Goal: Task Accomplishment & Management: Manage account settings

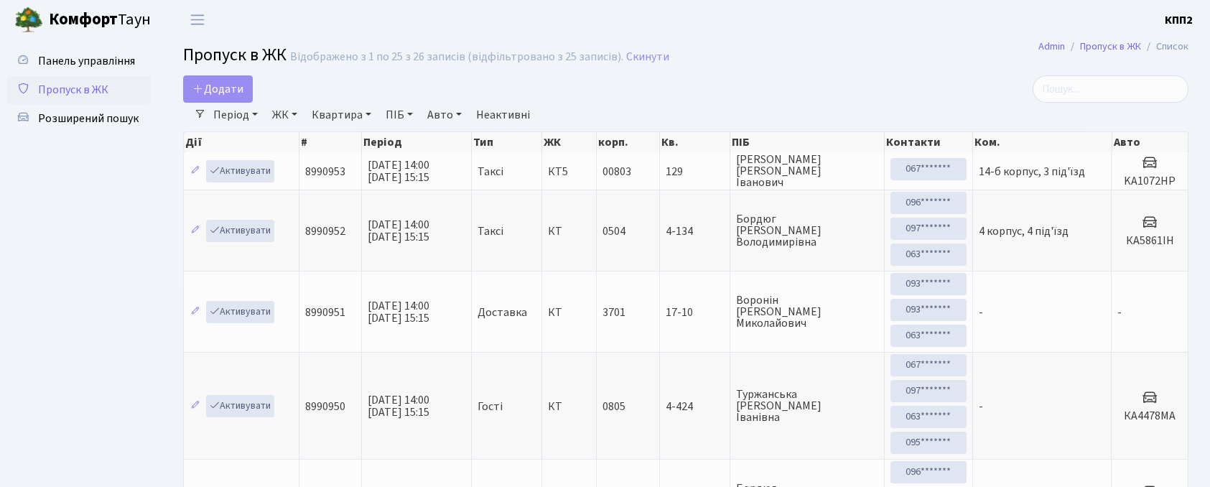
select select "25"
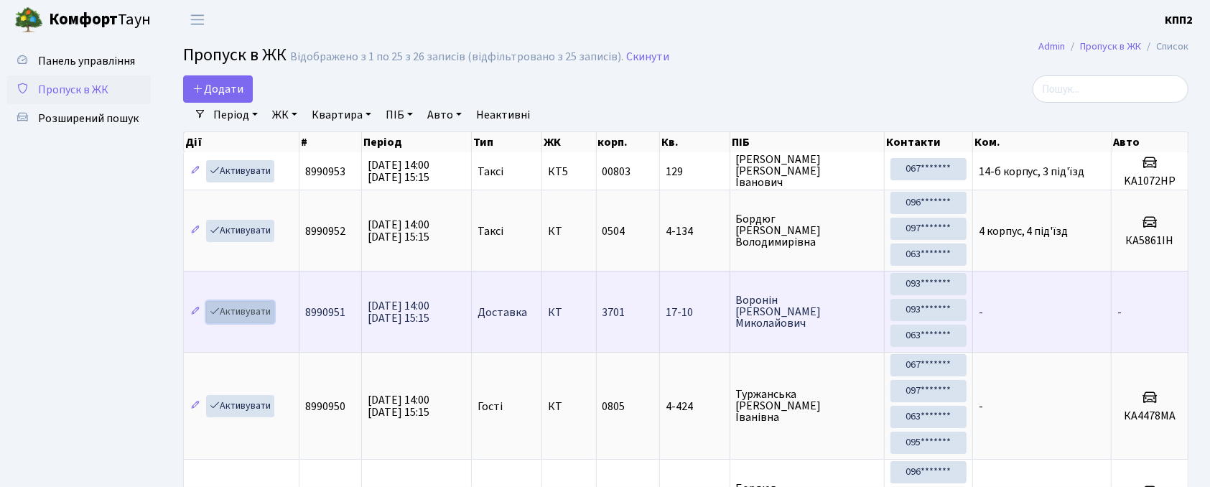
click at [274, 308] on link "Активувати" at bounding box center [240, 312] width 68 height 22
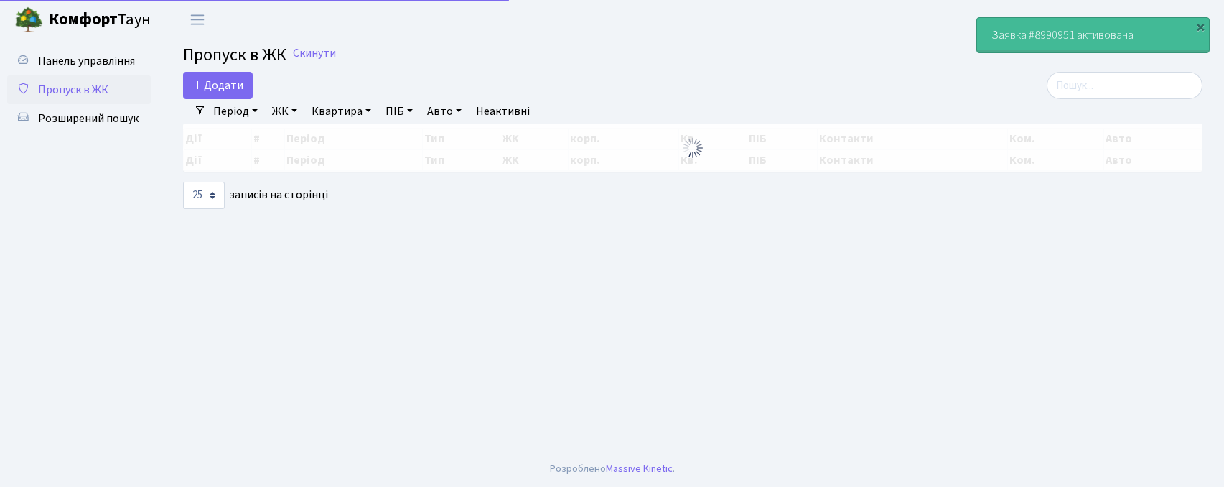
select select "25"
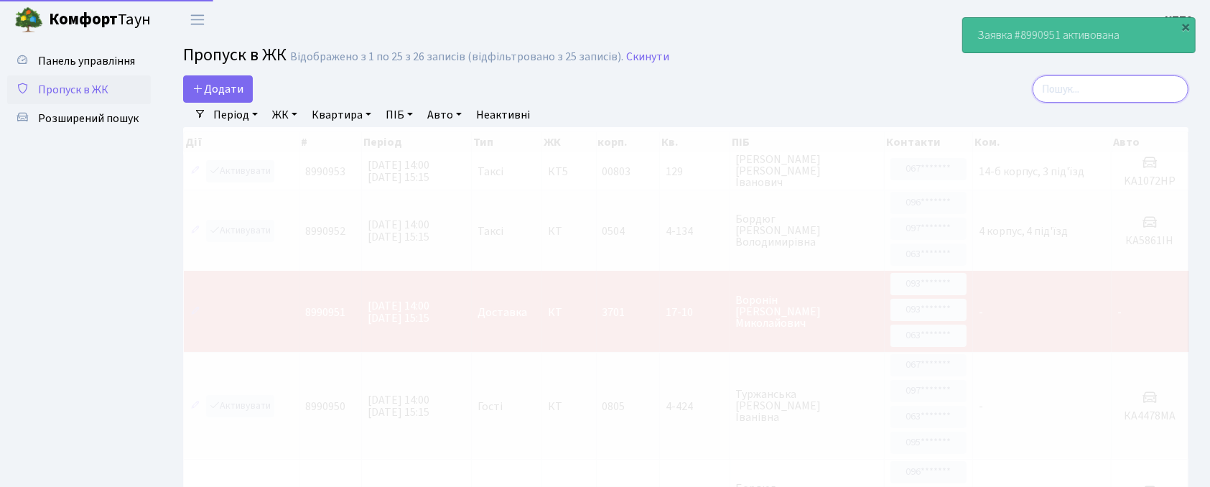
click at [1075, 95] on input "search" at bounding box center [1110, 88] width 156 height 27
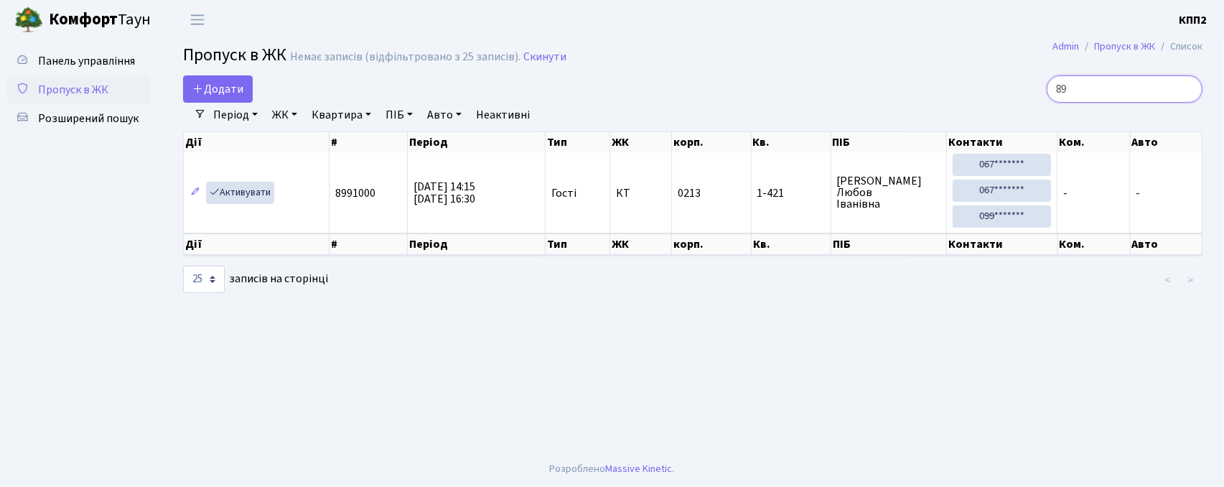
type input "8"
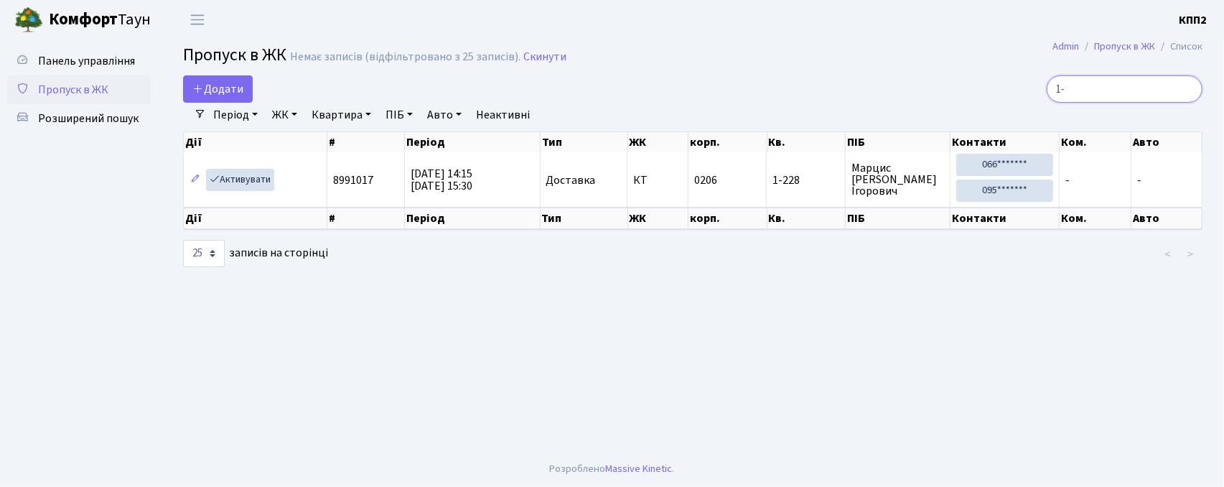
type input "1"
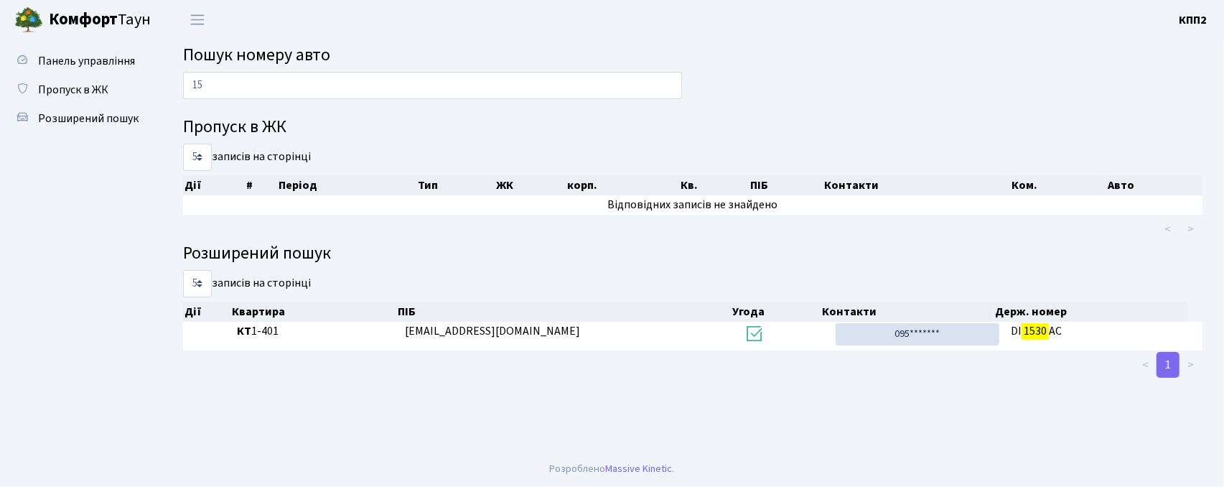
type input "1"
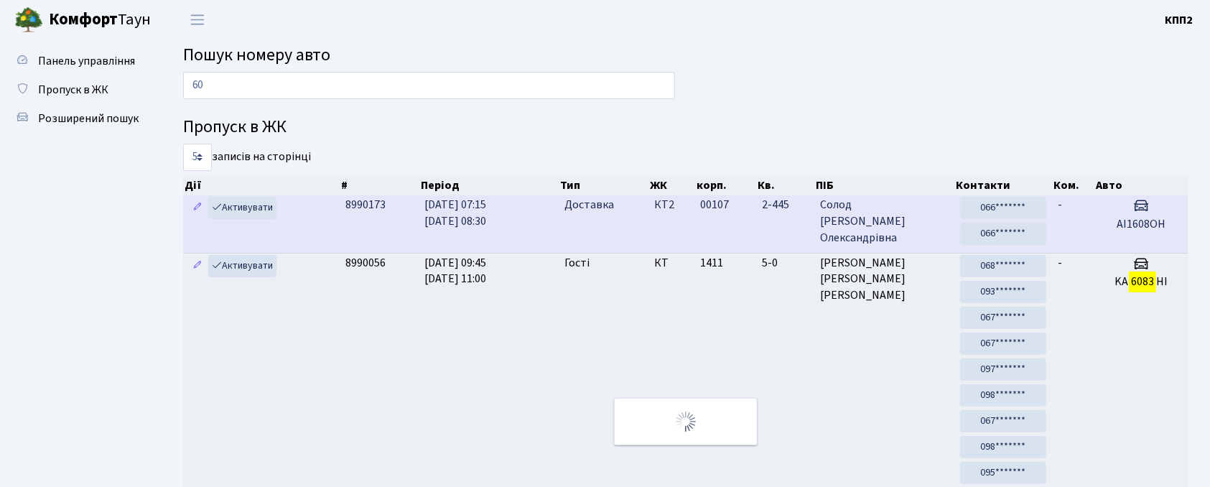
type input "6"
